Goal: Task Accomplishment & Management: Complete application form

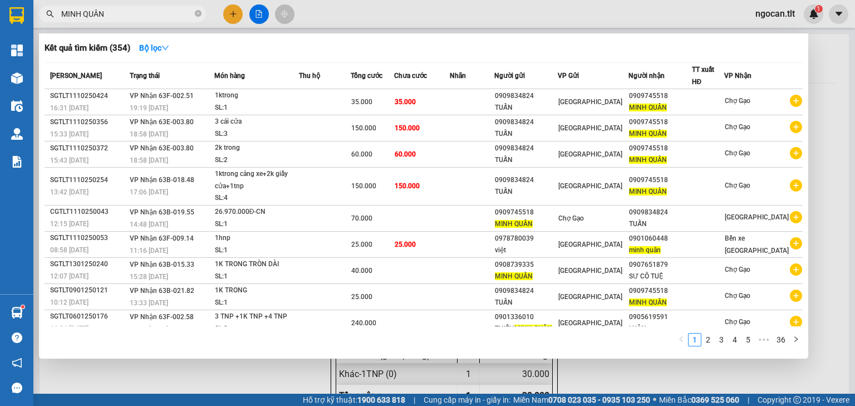
click at [229, 16] on div at bounding box center [427, 203] width 855 height 406
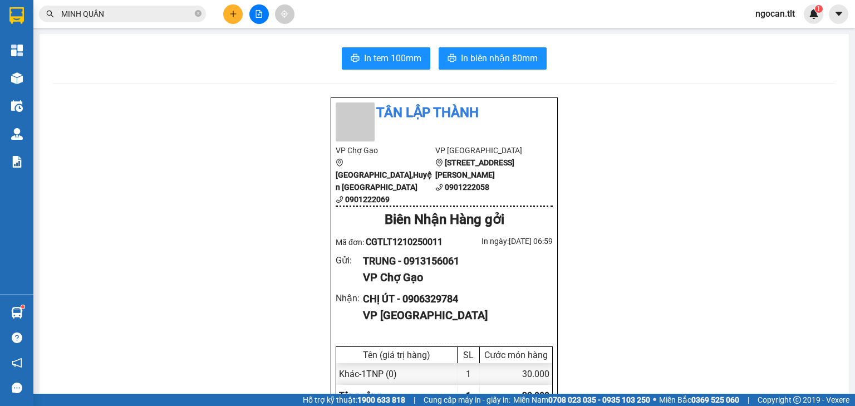
click at [229, 16] on icon "plus" at bounding box center [233, 14] width 8 height 8
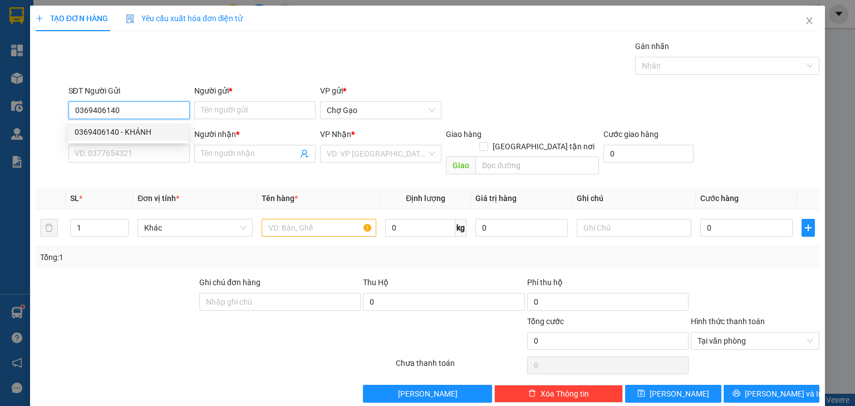
type input "0369406140"
drag, startPoint x: 158, startPoint y: 120, endPoint x: 147, endPoint y: 128, distance: 13.6
click at [158, 120] on body "Kết quả tìm kiếm ( 354 ) Bộ lọc Mã ĐH Trạng thái Món hàng Thu hộ Tổng cước Chưa…" at bounding box center [427, 203] width 855 height 406
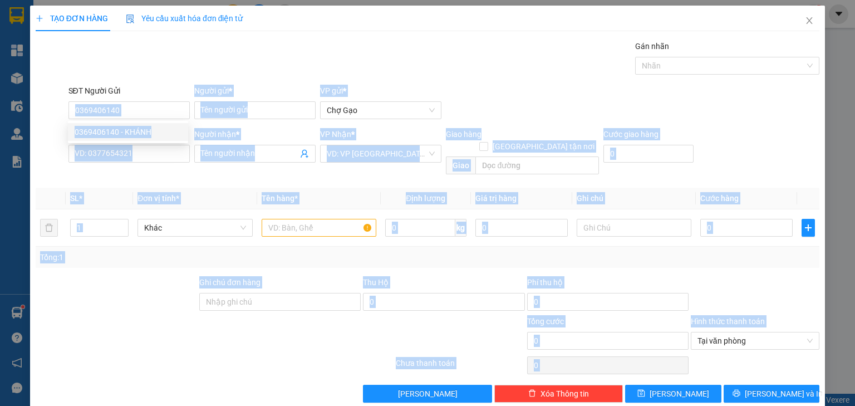
click at [145, 129] on div "SĐT Người Nhận *" at bounding box center [128, 134] width 121 height 12
click at [145, 145] on input "SĐT Người Nhận *" at bounding box center [128, 154] width 121 height 18
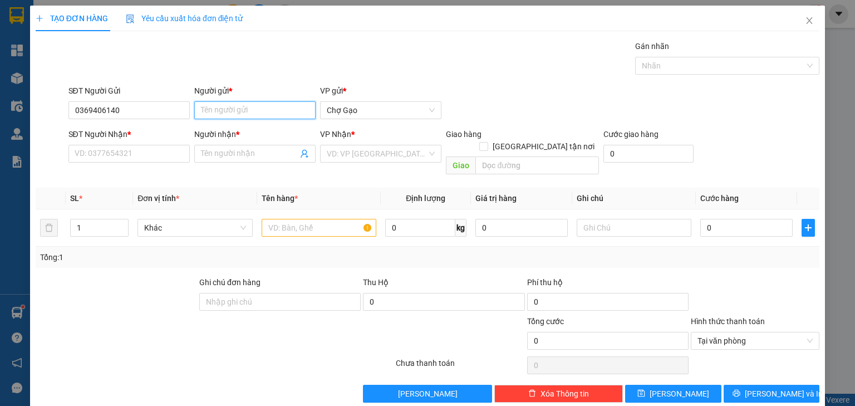
click at [237, 111] on input "Người gửi *" at bounding box center [254, 110] width 121 height 18
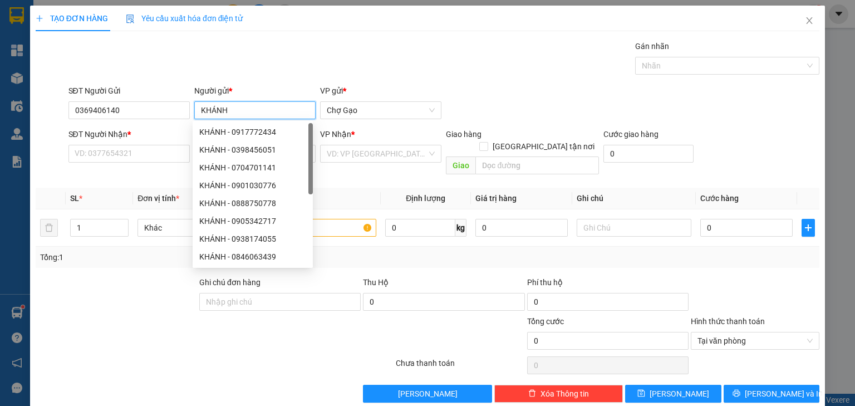
type input "KHÁNH"
click at [122, 163] on div "SĐT Người Nhận * VD: 0377654321" at bounding box center [128, 147] width 121 height 39
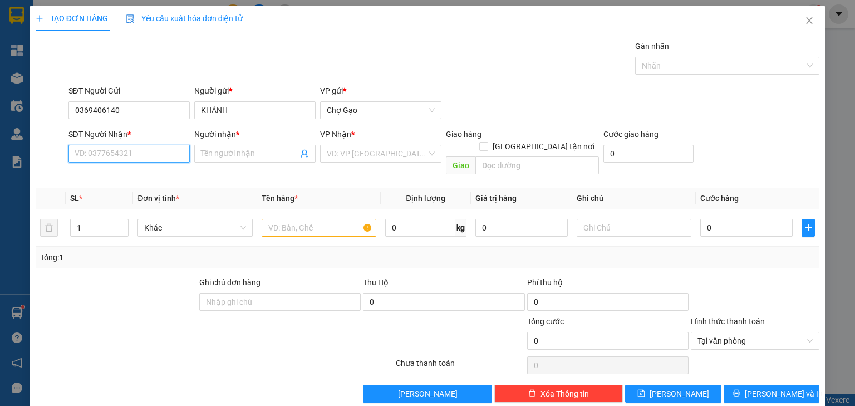
click at [124, 160] on input "SĐT Người Nhận *" at bounding box center [128, 154] width 121 height 18
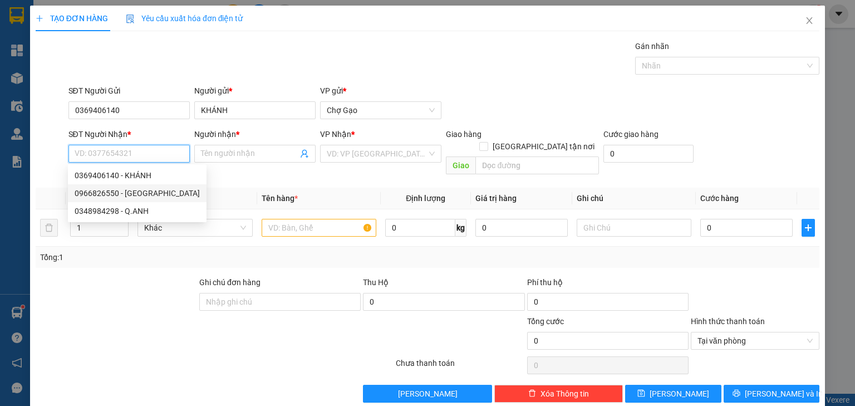
click at [153, 191] on div "0966826550 - [GEOGRAPHIC_DATA]" at bounding box center [137, 193] width 125 height 12
type input "0966826550"
type input "QUẾ ANH"
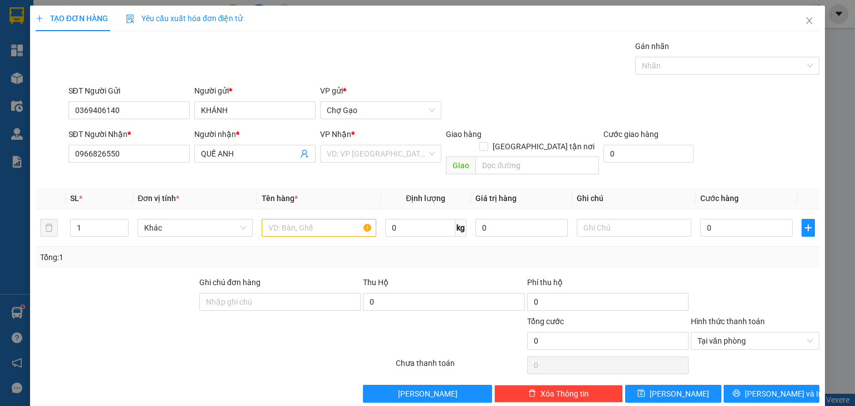
click at [350, 159] on input "search" at bounding box center [377, 153] width 100 height 17
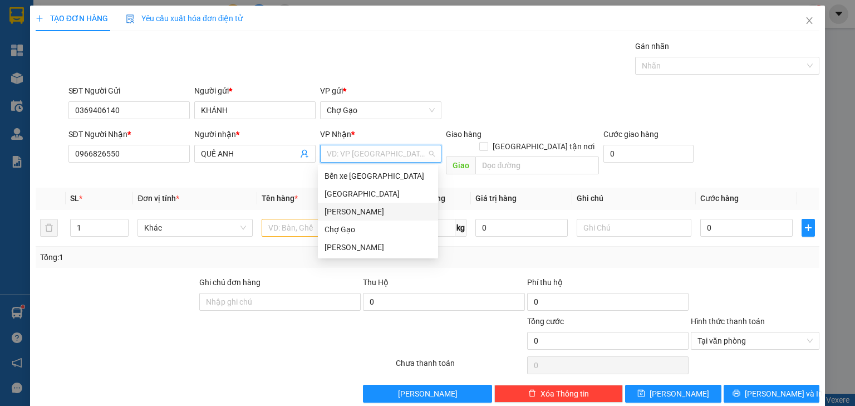
click at [343, 204] on div "[PERSON_NAME]" at bounding box center [378, 212] width 120 height 18
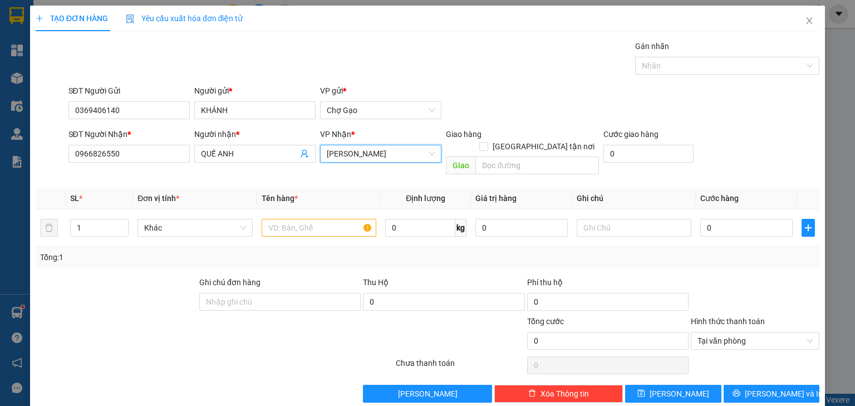
click at [347, 161] on span "[PERSON_NAME]" at bounding box center [381, 153] width 108 height 17
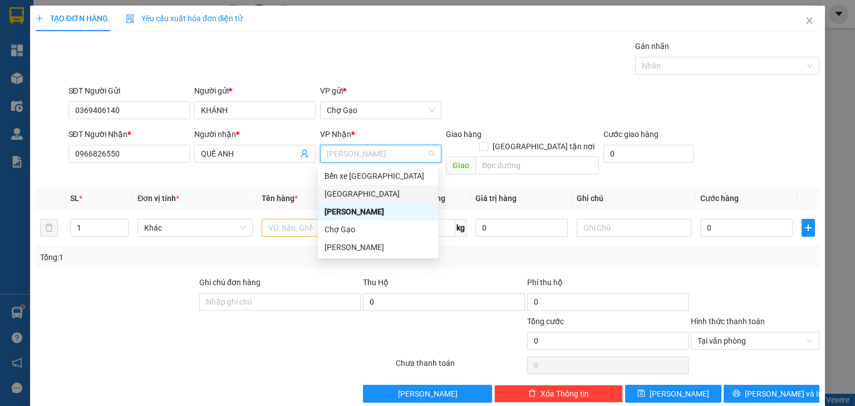
click at [353, 191] on div "[GEOGRAPHIC_DATA]" at bounding box center [377, 194] width 107 height 12
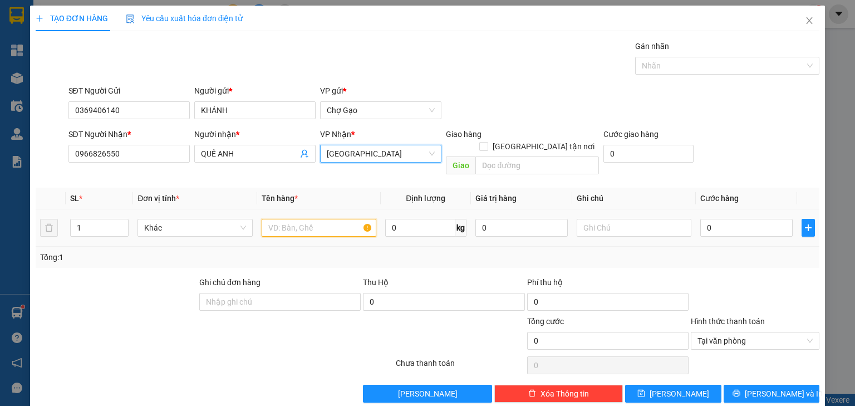
click at [311, 219] on input "text" at bounding box center [319, 228] width 115 height 18
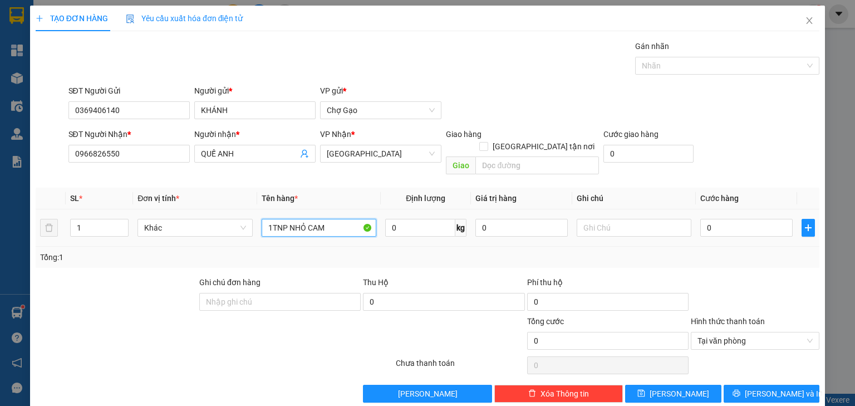
click at [292, 219] on input "1TNP NHỎ CAM" at bounding box center [319, 228] width 115 height 18
click at [288, 219] on input "1TNP NHỎ CAM" at bounding box center [319, 228] width 115 height 18
drag, startPoint x: 346, startPoint y: 210, endPoint x: 325, endPoint y: 214, distance: 21.5
click at [325, 219] on input "1TNP CAM NHỎ CAM" at bounding box center [319, 228] width 115 height 18
type input "1TNP CAM NHỎ"
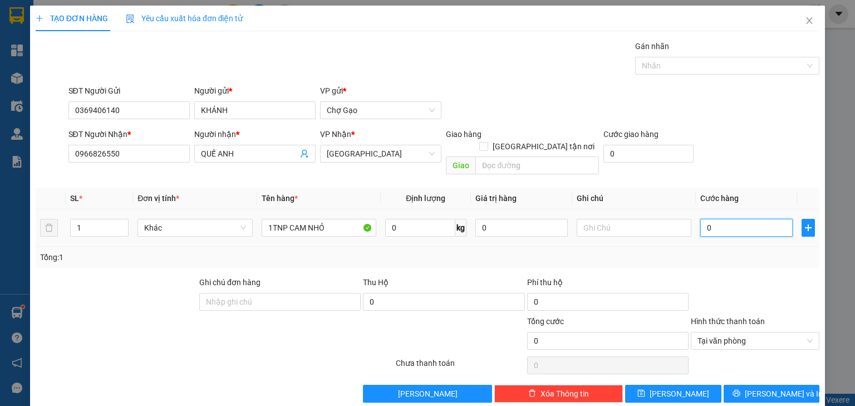
click at [725, 223] on input "0" at bounding box center [746, 228] width 92 height 18
type input "2"
type input "25"
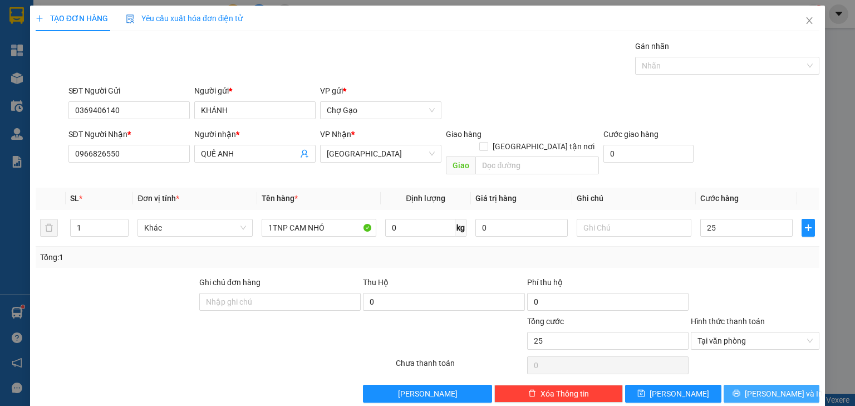
type input "25.000"
click at [781, 388] on button "[PERSON_NAME] và In" at bounding box center [772, 394] width 96 height 18
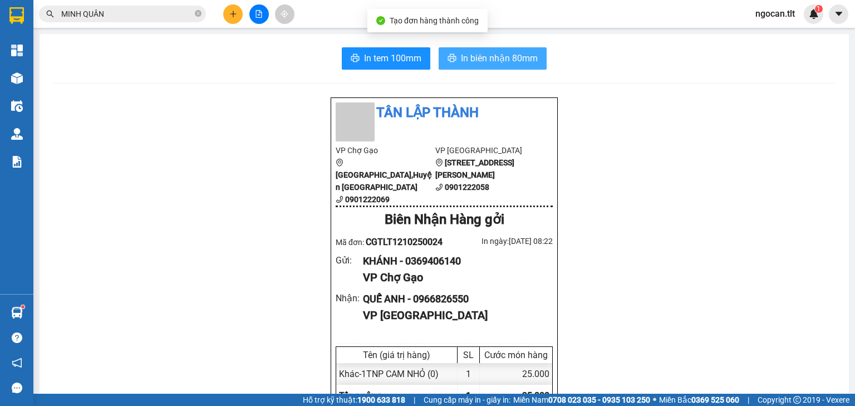
drag, startPoint x: 501, startPoint y: 55, endPoint x: 513, endPoint y: 55, distance: 12.2
click at [501, 56] on span "In biên nhận 80mm" at bounding box center [499, 58] width 77 height 14
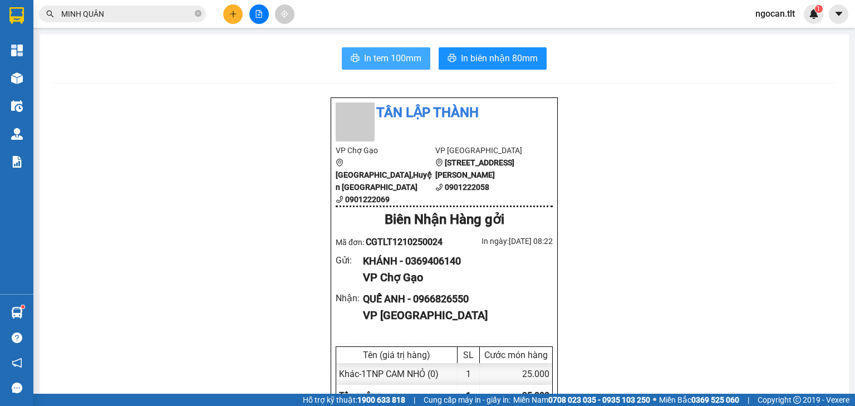
click at [401, 65] on span "In tem 100mm" at bounding box center [392, 58] width 57 height 14
click at [237, 20] on button at bounding box center [232, 13] width 19 height 19
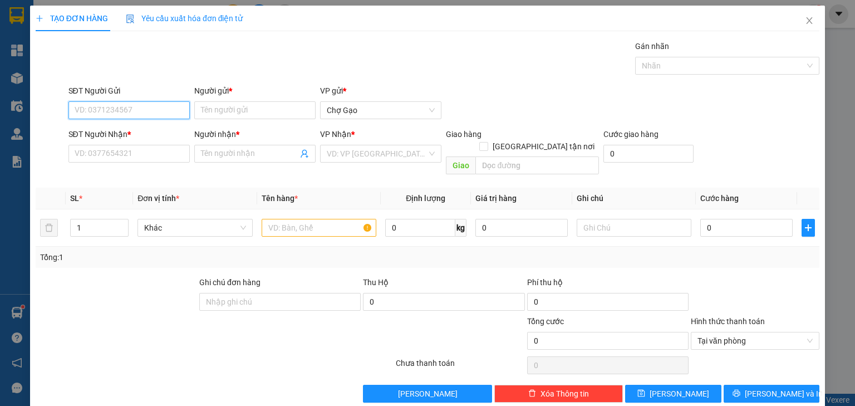
click at [237, 19] on span "Yêu cầu xuất hóa đơn điện tử" at bounding box center [184, 18] width 117 height 9
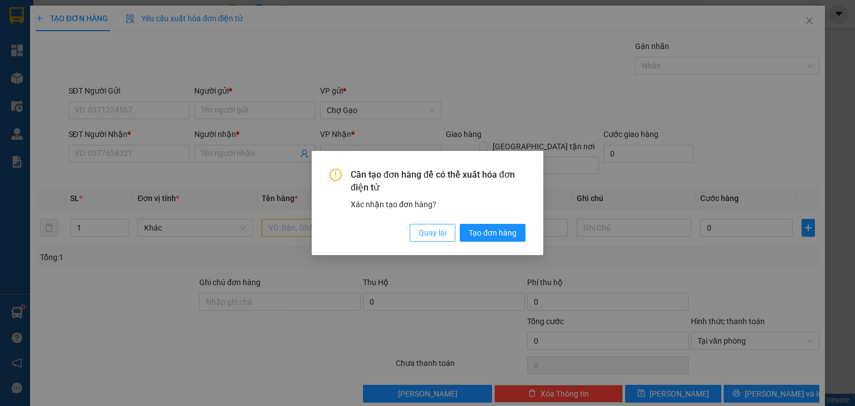
click at [421, 231] on span "Quay lại" at bounding box center [433, 233] width 28 height 12
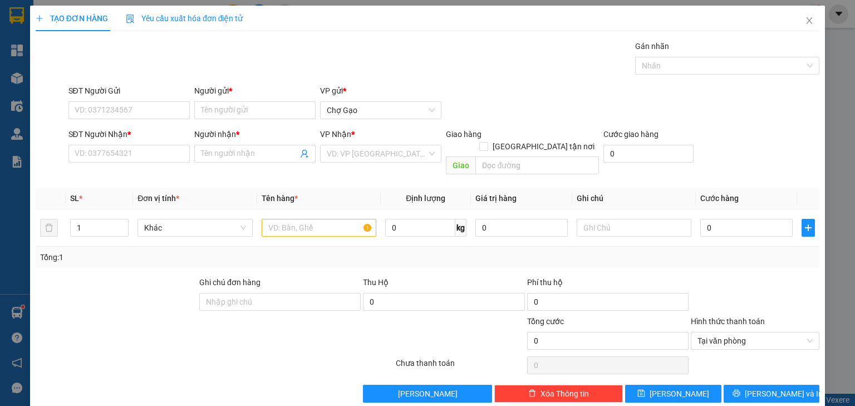
drag, startPoint x: 114, startPoint y: 124, endPoint x: 118, endPoint y: 119, distance: 6.3
click at [115, 121] on form "SĐT Người Gửi VD: 0371234567 Người gửi * Tên người gửi VP gửi * Chợ Gạo SĐT Ngư…" at bounding box center [428, 132] width 784 height 95
click at [124, 117] on input "SĐT Người Gửi" at bounding box center [128, 110] width 121 height 18
click at [146, 118] on input "0984188256" at bounding box center [128, 110] width 121 height 18
type input "0984188256"
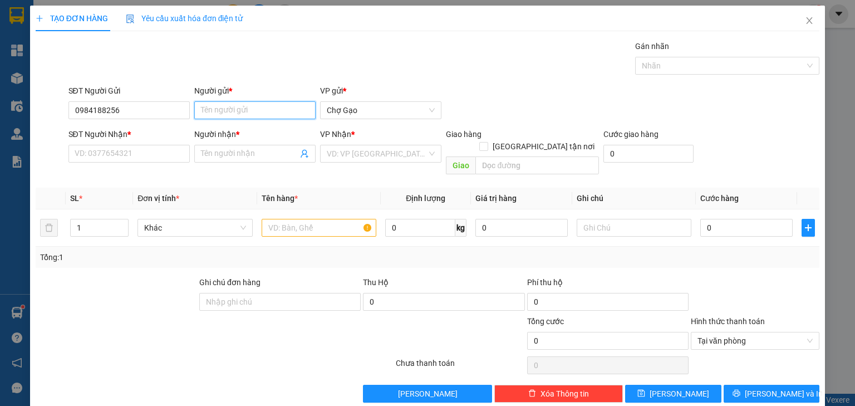
click at [225, 109] on input "Người gửi *" at bounding box center [254, 110] width 121 height 18
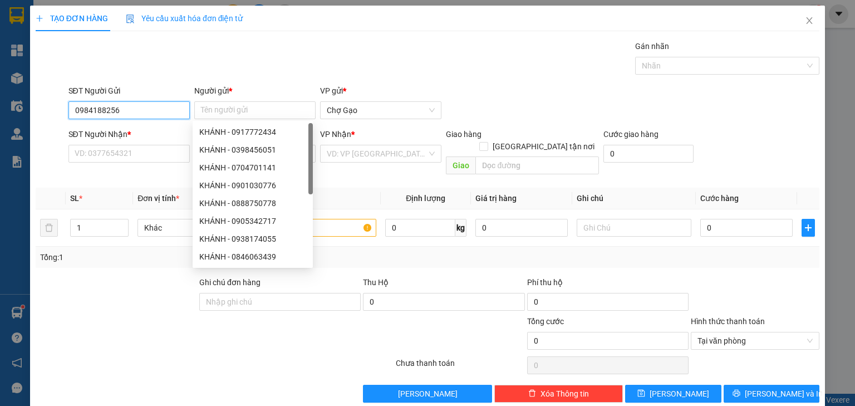
drag, startPoint x: 165, startPoint y: 103, endPoint x: 174, endPoint y: 107, distance: 10.2
click at [165, 104] on input "0984188256" at bounding box center [128, 110] width 121 height 18
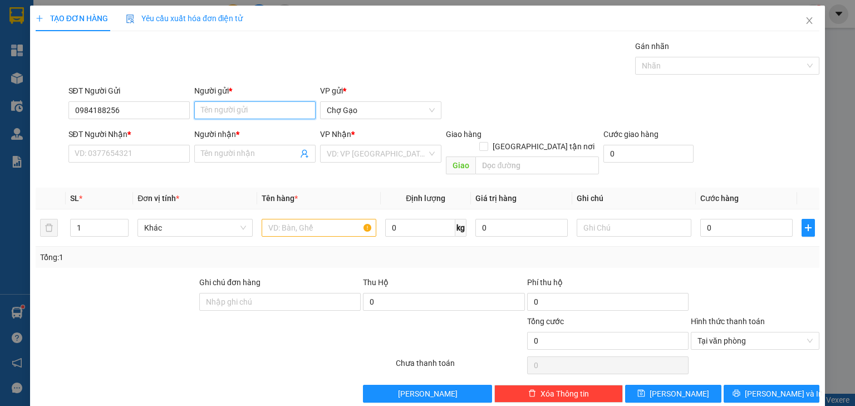
click at [232, 111] on input "Người gửi *" at bounding box center [254, 110] width 121 height 18
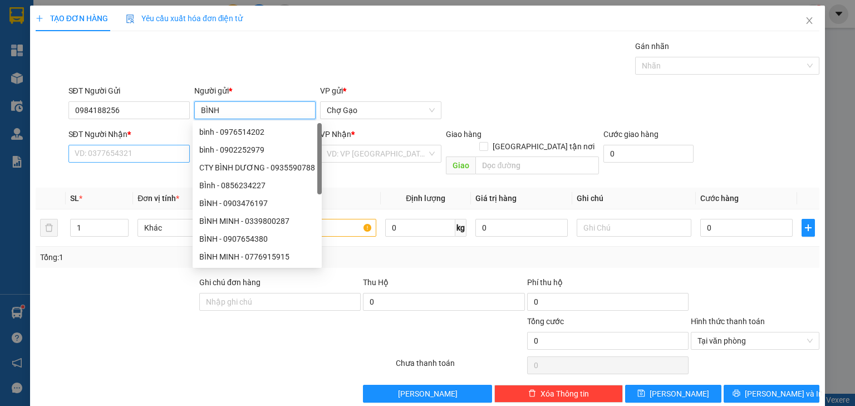
type input "BÌNH"
drag, startPoint x: 127, startPoint y: 146, endPoint x: 128, endPoint y: 128, distance: 18.4
click at [129, 145] on input "SĐT Người Nhận *" at bounding box center [128, 154] width 121 height 18
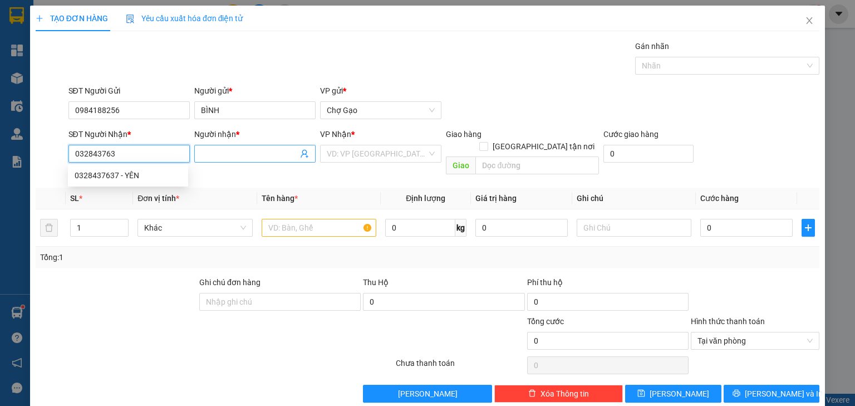
type input "0328437637"
click at [140, 174] on div "0328437637 - YÊN" at bounding box center [128, 175] width 107 height 12
type input "YÊN"
type input "0328437637"
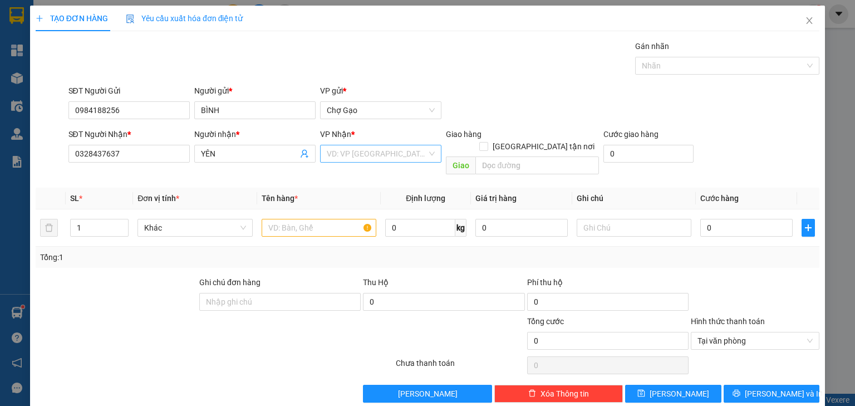
click at [357, 150] on input "search" at bounding box center [377, 153] width 100 height 17
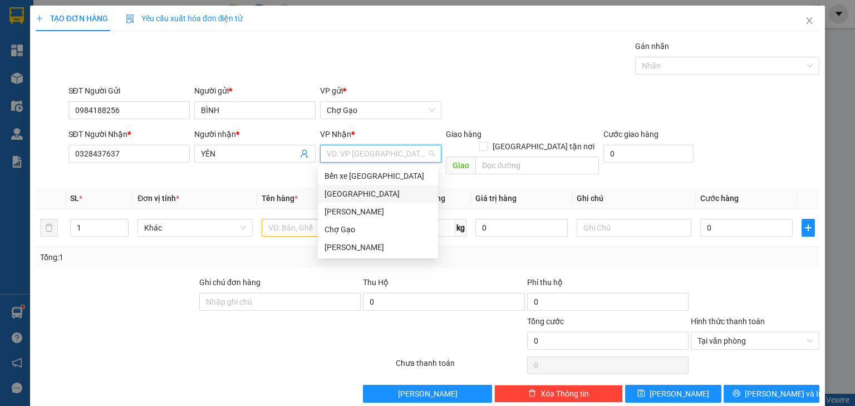
click at [343, 195] on div "[GEOGRAPHIC_DATA]" at bounding box center [377, 194] width 107 height 12
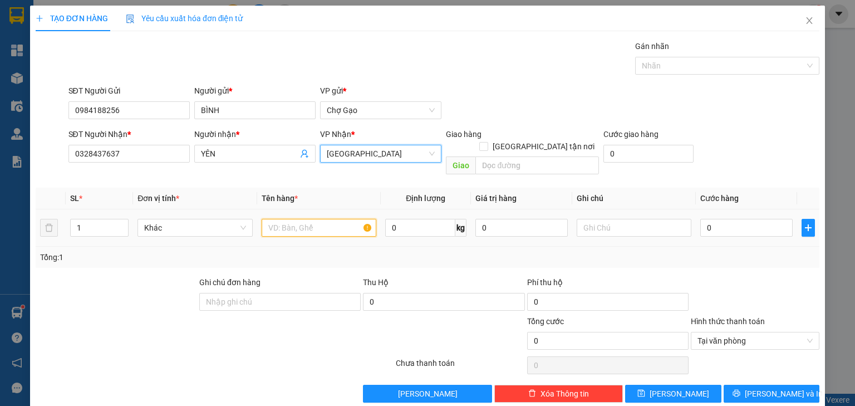
click at [294, 223] on input "text" at bounding box center [319, 228] width 115 height 18
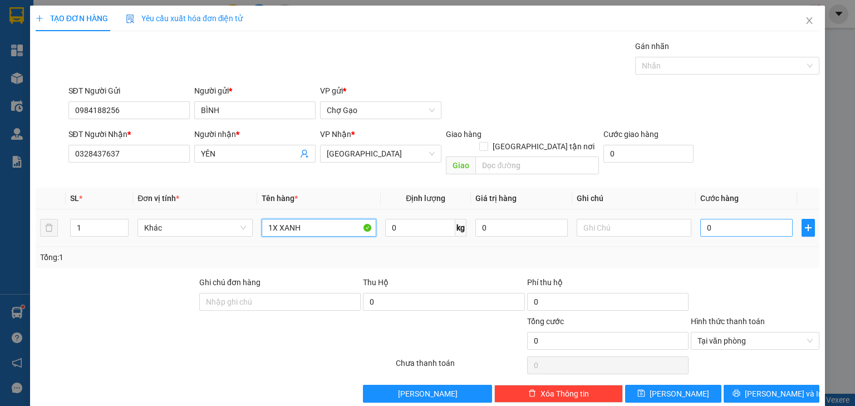
type input "1X XANH"
click at [744, 219] on input "0" at bounding box center [746, 228] width 92 height 18
type input "2"
type input "25"
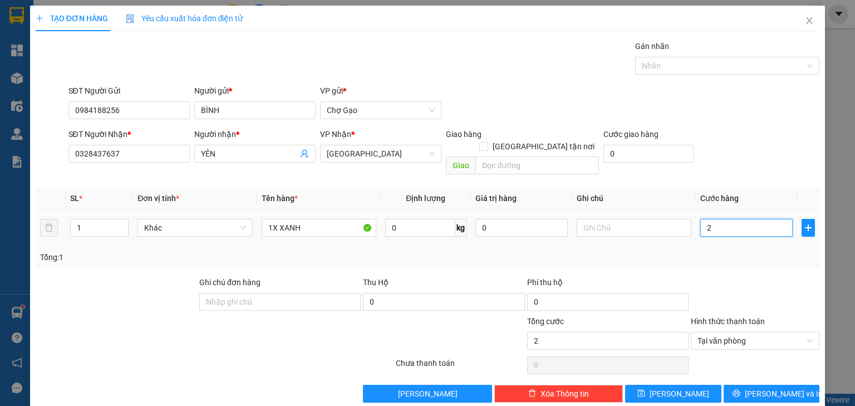
type input "25"
type input "25.000"
click at [757, 387] on span "[PERSON_NAME] và In" at bounding box center [784, 393] width 78 height 12
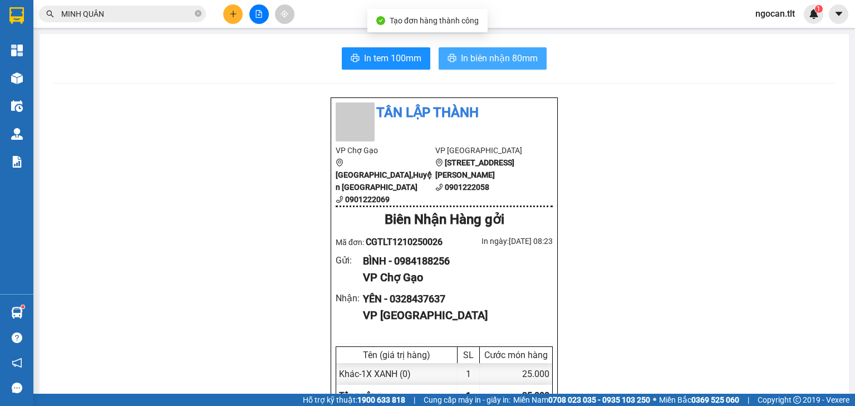
click at [469, 48] on button "In biên nhận 80mm" at bounding box center [493, 58] width 108 height 22
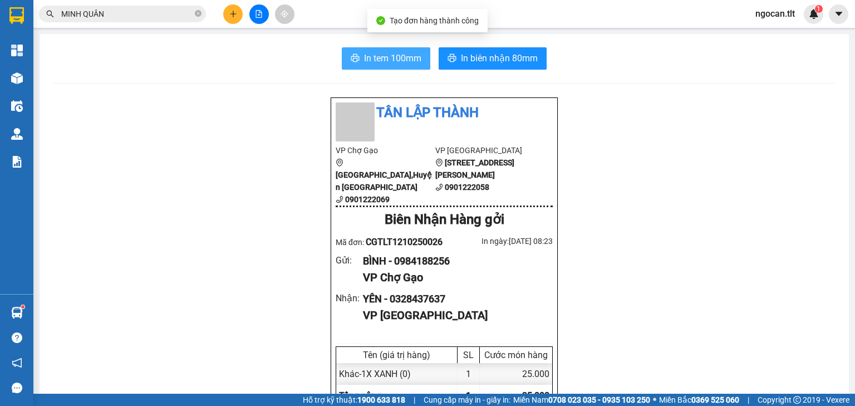
click at [392, 62] on span "In tem 100mm" at bounding box center [392, 58] width 57 height 14
